Goal: Transaction & Acquisition: Purchase product/service

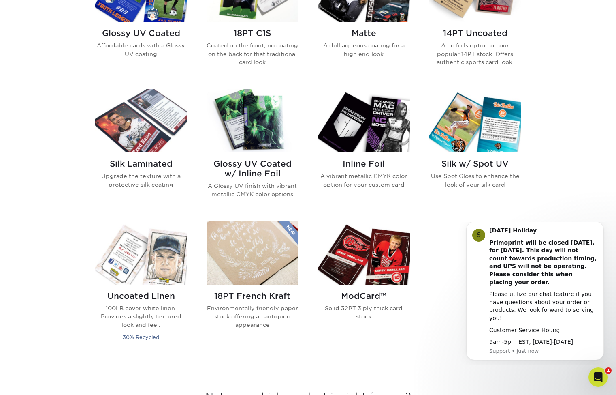
scroll to position [453, 0]
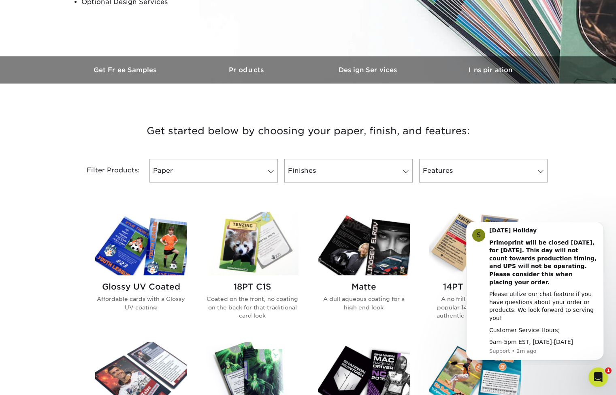
scroll to position [202, 0]
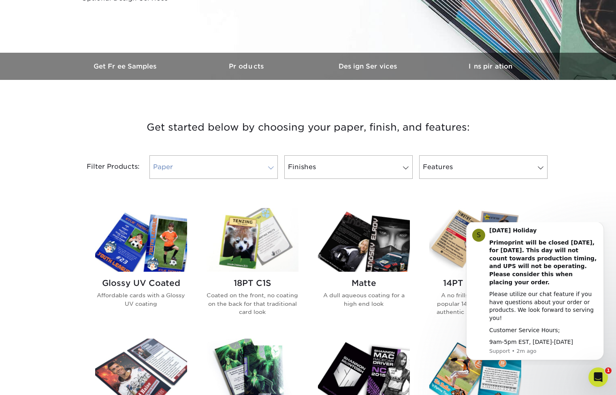
click at [171, 157] on link "Paper" at bounding box center [213, 166] width 128 height 23
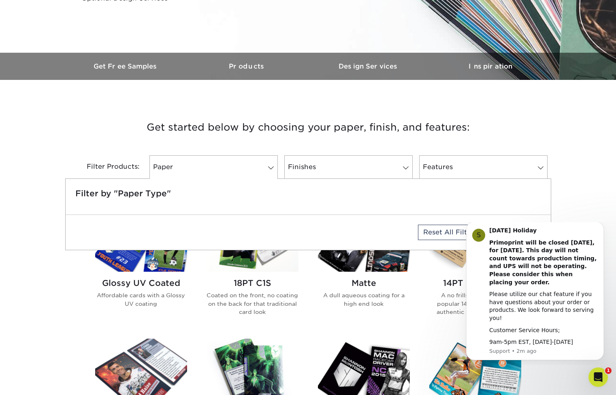
click at [155, 197] on h5 "Filter by "Paper Type"" at bounding box center [308, 193] width 466 height 10
click at [308, 167] on link "Finishes" at bounding box center [348, 166] width 128 height 23
click at [442, 160] on link "Features" at bounding box center [483, 166] width 128 height 23
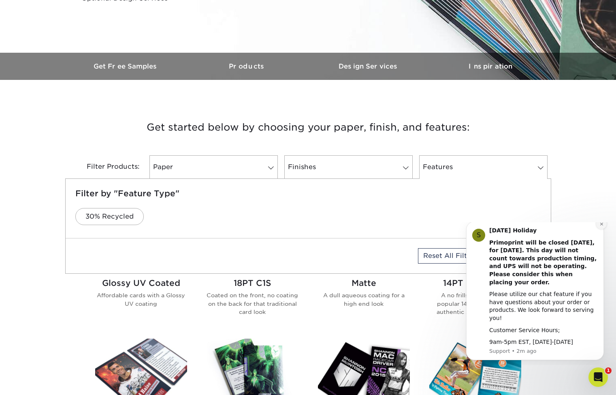
click at [602, 225] on icon "Dismiss notification" at bounding box center [601, 223] width 3 height 3
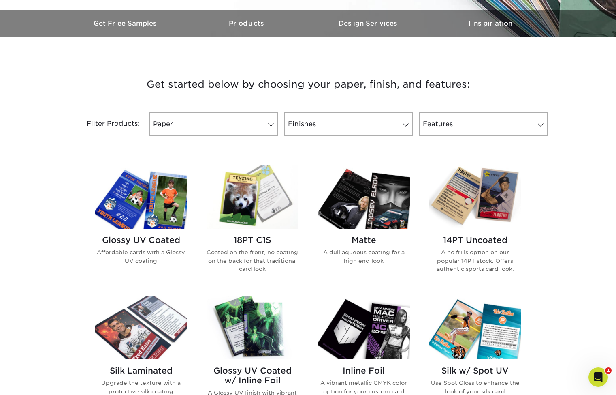
scroll to position [249, 0]
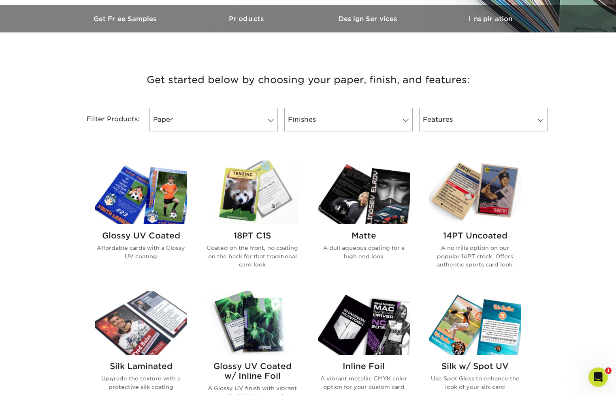
click at [363, 205] on img at bounding box center [364, 192] width 92 height 64
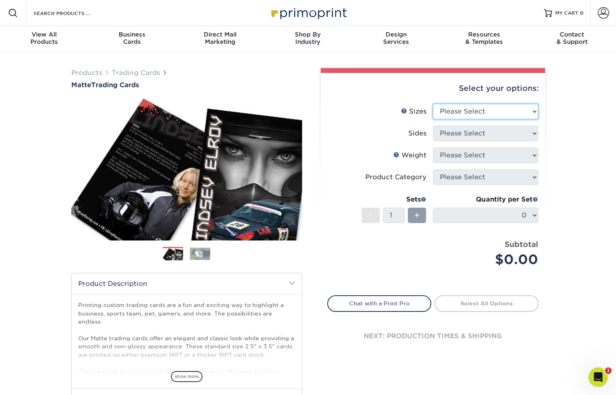
click at [462, 115] on select "Please Select 2.5" x 3.5"" at bounding box center [485, 111] width 105 height 15
select select "2.50x3.50"
click at [433, 104] on select "Please Select 2.5" x 3.5"" at bounding box center [485, 111] width 105 height 15
click at [461, 130] on select "Please Select Print Both Sides Print Front Only" at bounding box center [485, 133] width 105 height 15
select select "13abbda7-1d64-4f25-8bb2-c179b224825d"
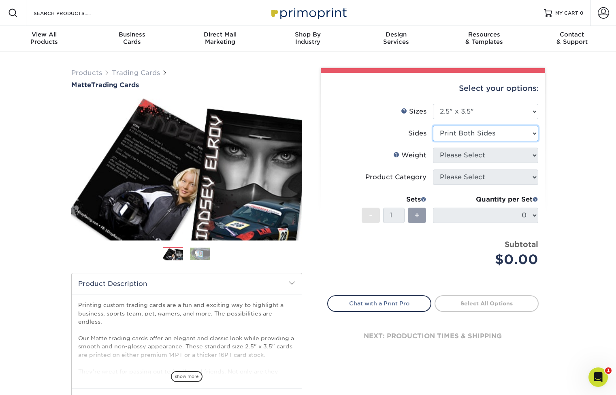
click at [433, 126] on select "Please Select Print Both Sides Print Front Only" at bounding box center [485, 133] width 105 height 15
click at [456, 152] on select "Please Select 16PT 14PT" at bounding box center [485, 154] width 105 height 15
select select "14PT"
click at [433, 147] on select "Please Select 16PT 14PT" at bounding box center [485, 154] width 105 height 15
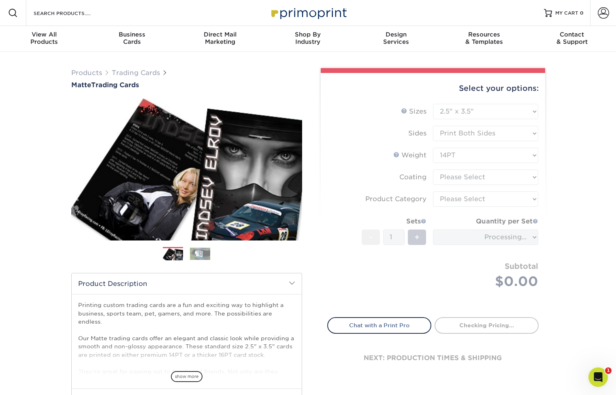
click at [452, 177] on form "Sizes Help Sizes Please Select 2.5" x 3.5" Sides Please Select 16PT - 1" at bounding box center [432, 206] width 211 height 204
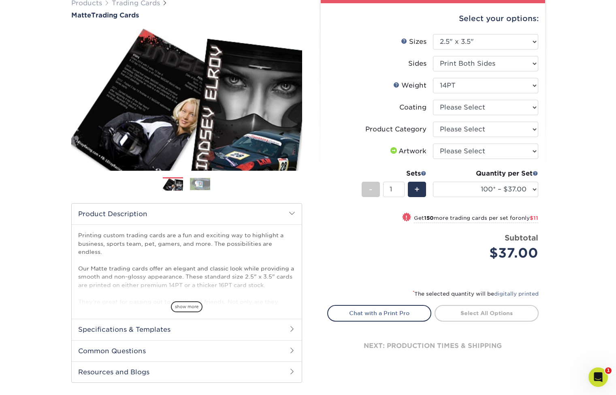
scroll to position [70, 0]
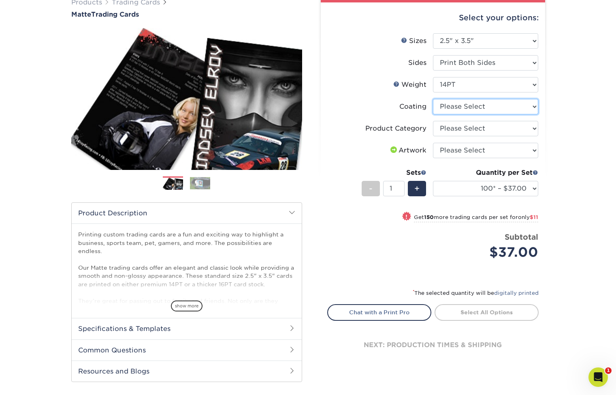
click at [456, 107] on select at bounding box center [485, 106] width 105 height 15
select select "121bb7b5-3b4d-429f-bd8d-bbf80e953313"
click at [433, 99] on select at bounding box center [485, 106] width 105 height 15
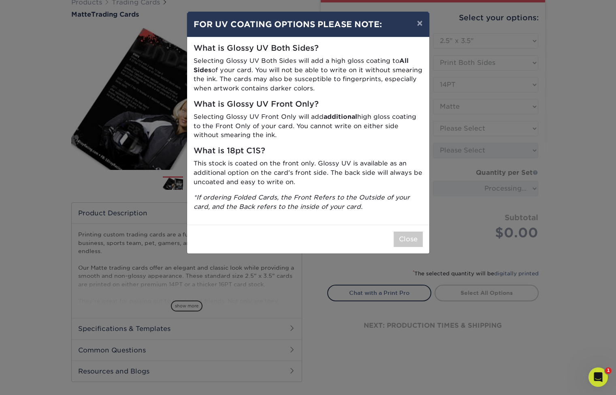
click at [461, 129] on div "× FOR UV COATING OPTIONS PLEASE NOTE: What is Glossy UV Both Sides? Selecting G…" at bounding box center [308, 197] width 616 height 395
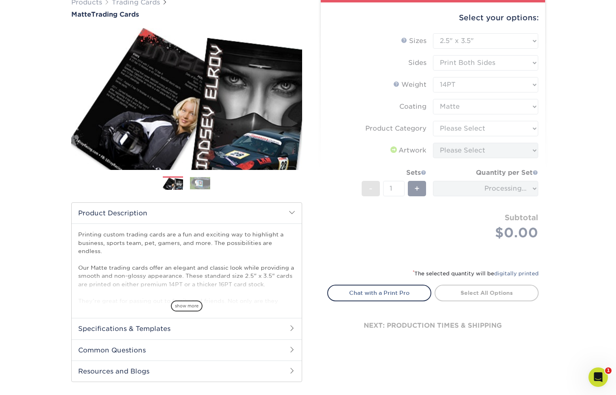
click at [456, 122] on form "Sizes Help Sizes Please Select 2.5" x 3.5" Sides Please Select 16PT - 1" at bounding box center [432, 146] width 211 height 226
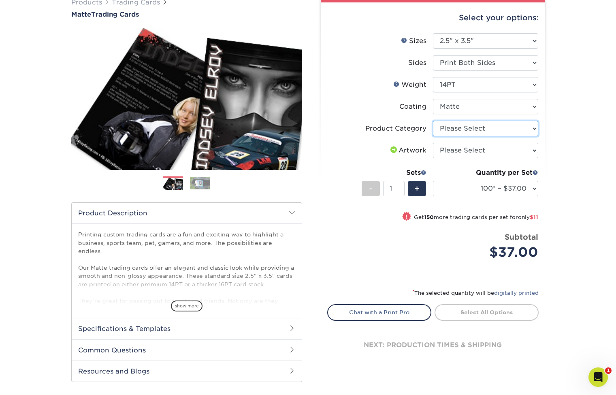
click at [473, 134] on select "Please Select Trading Cards" at bounding box center [485, 128] width 105 height 15
select select "c2f9bce9-36c2-409d-b101-c29d9d031e18"
click at [433, 121] on select "Please Select Trading Cards" at bounding box center [485, 128] width 105 height 15
click at [461, 155] on select "Please Select I will upload files I need a design - $100" at bounding box center [485, 150] width 105 height 15
select select "upload"
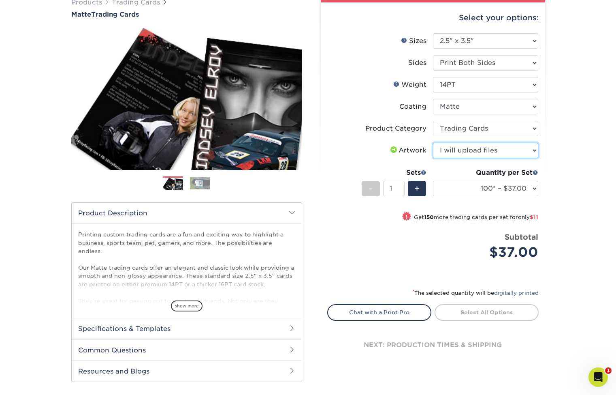
click at [433, 143] on select "Please Select I will upload files I need a design - $100" at bounding box center [485, 150] width 105 height 15
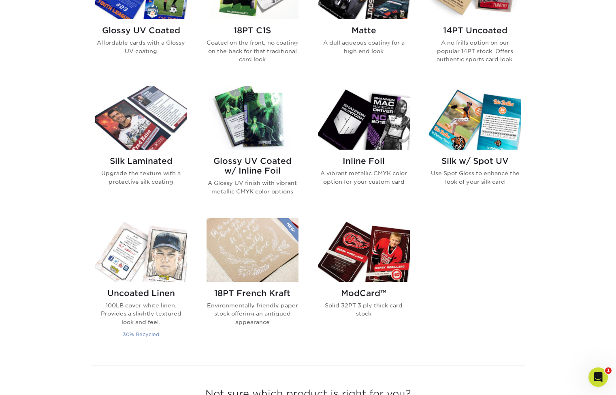
click at [175, 243] on img at bounding box center [141, 250] width 92 height 64
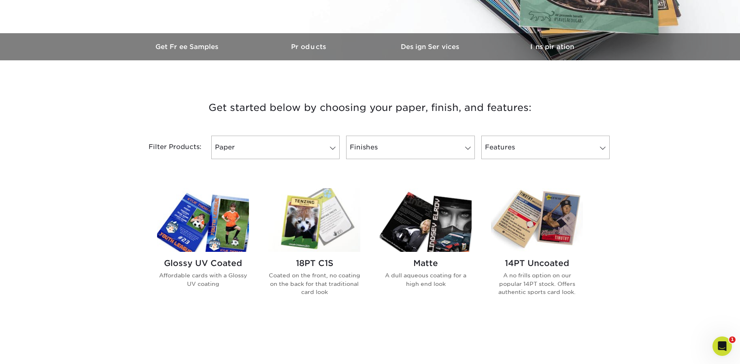
scroll to position [237, 0]
